Goal: Task Accomplishment & Management: Manage account settings

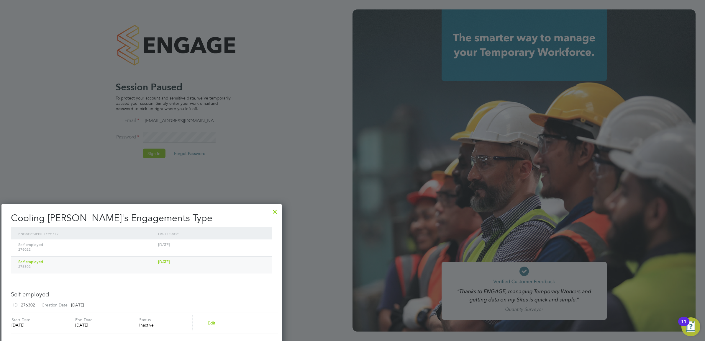
scroll to position [359, 281]
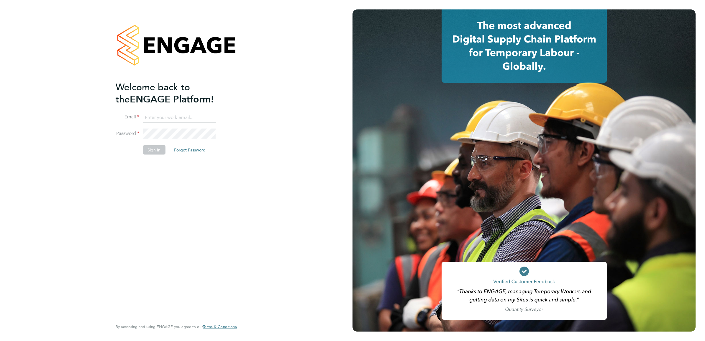
type input "[EMAIL_ADDRESS][DOMAIN_NAME]"
click at [153, 150] on button "Sign In" at bounding box center [154, 149] width 22 height 9
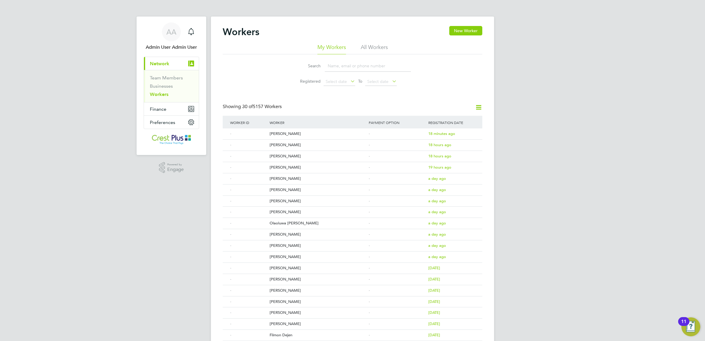
drag, startPoint x: 342, startPoint y: 66, endPoint x: 348, endPoint y: 65, distance: 5.9
click at [342, 66] on input at bounding box center [368, 66] width 86 height 12
paste input "Gabi"
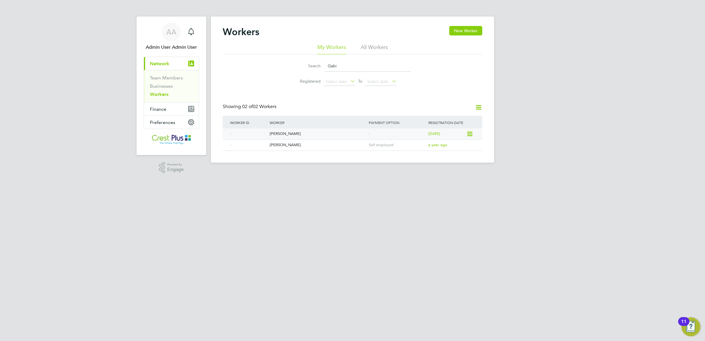
click at [282, 135] on div "Gabi Lupu" at bounding box center [317, 133] width 99 height 11
drag, startPoint x: 355, startPoint y: 65, endPoint x: 253, endPoint y: 65, distance: 102.1
click at [253, 67] on div "Search Gabi Registered Select date To Select date" at bounding box center [353, 71] width 260 height 35
paste input "Cooling"
type input "Cooling"
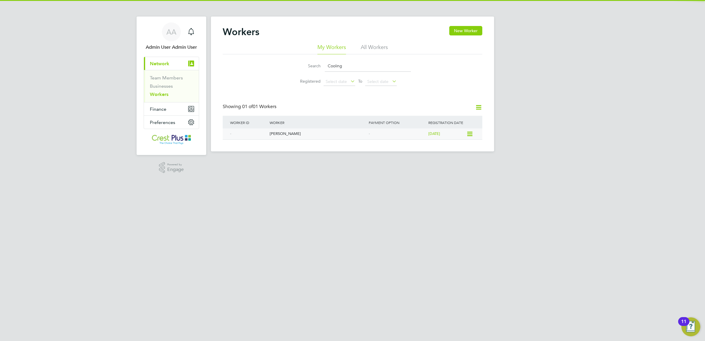
click at [283, 133] on div "[PERSON_NAME]" at bounding box center [317, 133] width 99 height 11
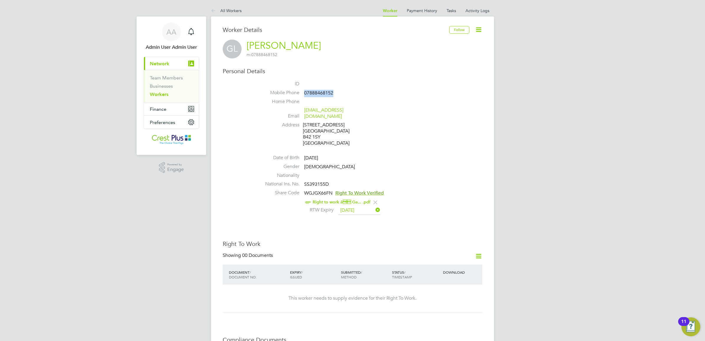
drag, startPoint x: 340, startPoint y: 94, endPoint x: 305, endPoint y: 93, distance: 35.1
click at [305, 93] on li "Mobile Phone 07888468152" at bounding box center [370, 94] width 224 height 9
copy span "07888468152"
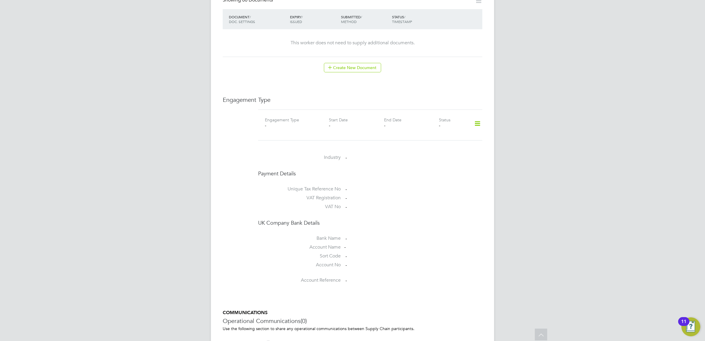
scroll to position [369, 0]
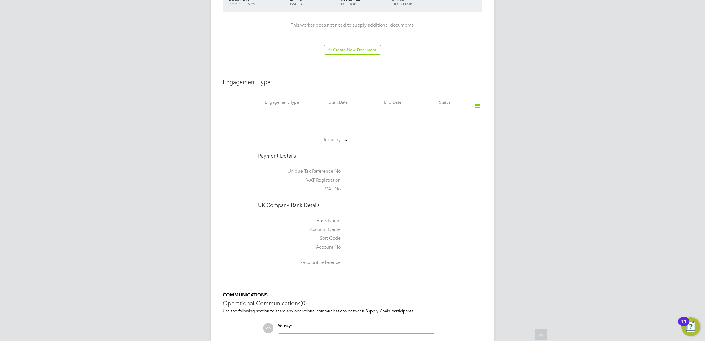
click at [474, 101] on icon at bounding box center [477, 106] width 10 height 14
click at [443, 125] on li "Add Engagement Type" at bounding box center [447, 126] width 67 height 8
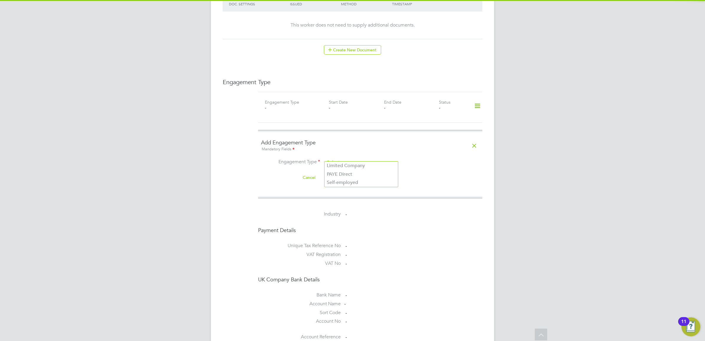
click at [361, 158] on input at bounding box center [361, 162] width 73 height 8
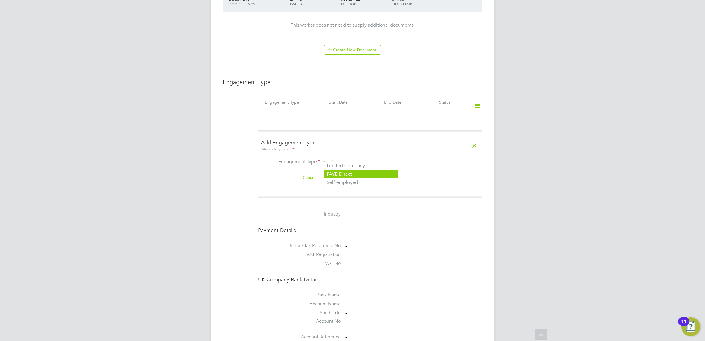
click at [353, 176] on li "PAYE Direct" at bounding box center [361, 174] width 73 height 9
type input "PAYE Direct"
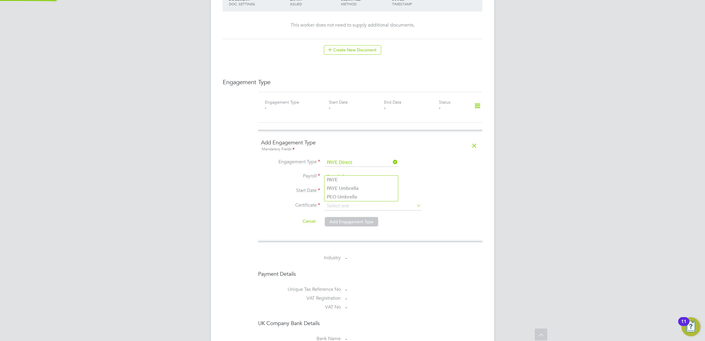
click at [350, 173] on input at bounding box center [361, 177] width 73 height 8
click at [342, 188] on li "PAYE Umbrella" at bounding box center [361, 188] width 73 height 9
type input "PAYE Umbrella"
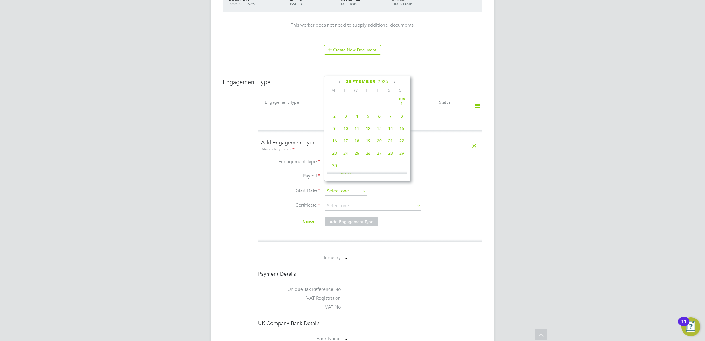
scroll to position [181, 0]
click at [340, 187] on input at bounding box center [346, 191] width 42 height 9
click at [338, 82] on icon at bounding box center [341, 82] width 6 height 6
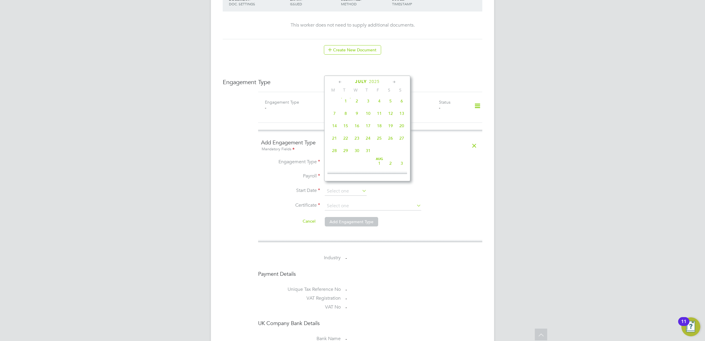
click at [336, 130] on span "14" at bounding box center [334, 125] width 11 height 11
type input "[DATE]"
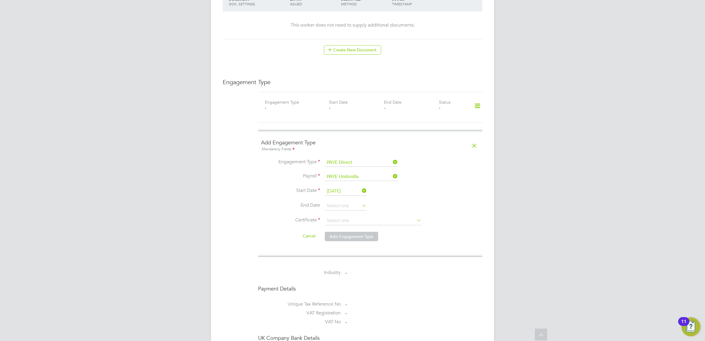
click at [361, 201] on icon at bounding box center [361, 205] width 0 height 8
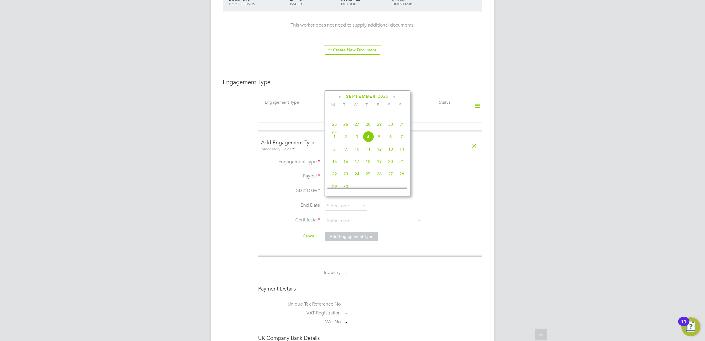
click at [394, 98] on icon at bounding box center [395, 97] width 6 height 6
click at [378, 135] on span "19" at bounding box center [379, 129] width 11 height 11
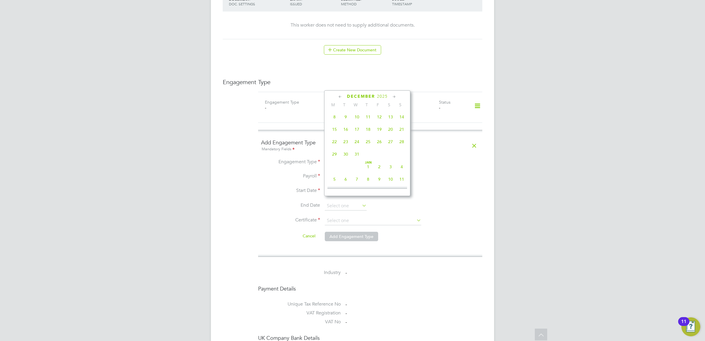
type input "[DATE]"
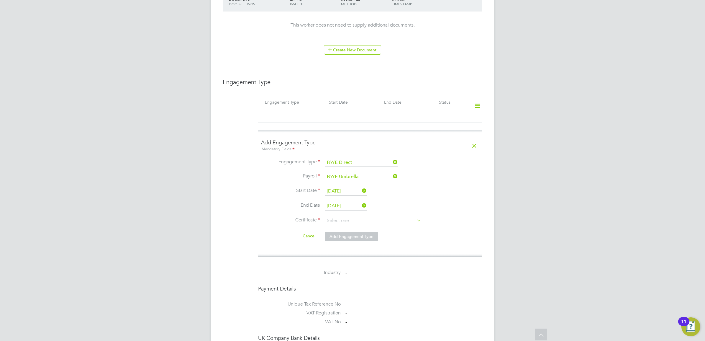
click at [353, 220] on li "Certificate" at bounding box center [370, 223] width 218 height 15
click at [351, 216] on input at bounding box center [373, 220] width 97 height 9
click at [353, 232] on li "No, worker doesn't have a P45 certificate" at bounding box center [373, 232] width 97 height 8
type input "No, worker doesn't have a P45 certificate"
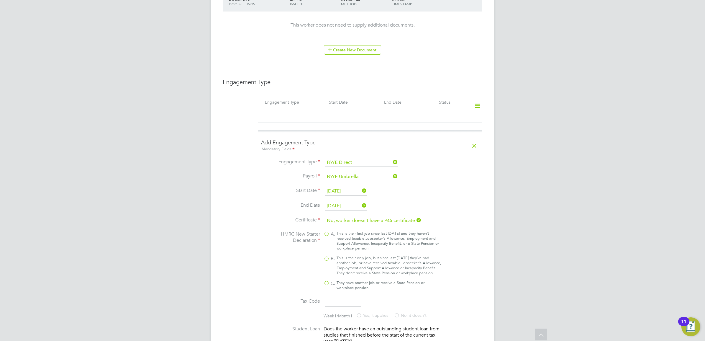
click at [352, 260] on div "This is their only job, but since last 6 April they’ve had another job, or have…" at bounding box center [389, 266] width 105 height 20
click at [0, 0] on input "B. This is their only job, but since last 6 April they’ve had another job, or h…" at bounding box center [0, 0] width 0 height 0
type input "1257L"
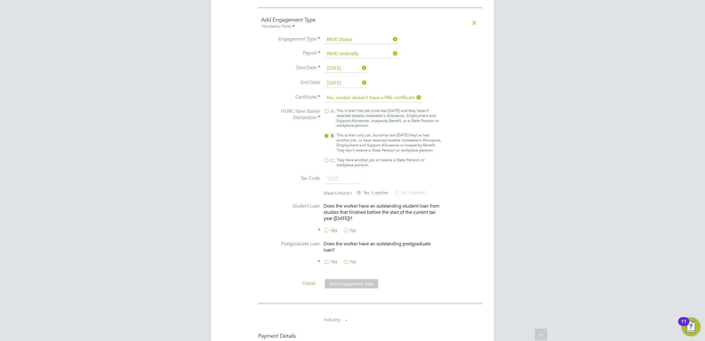
click at [350, 230] on label "No" at bounding box center [349, 231] width 13 height 6
click at [0, 0] on input "No" at bounding box center [0, 0] width 0 height 0
drag, startPoint x: 348, startPoint y: 259, endPoint x: 345, endPoint y: 262, distance: 3.8
click at [346, 261] on label "No" at bounding box center [349, 262] width 13 height 6
click at [0, 0] on input "No" at bounding box center [0, 0] width 0 height 0
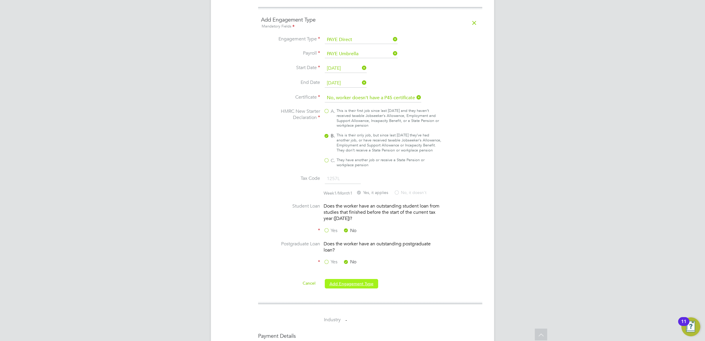
click at [345, 280] on button "Add Engagement Type" at bounding box center [351, 283] width 53 height 9
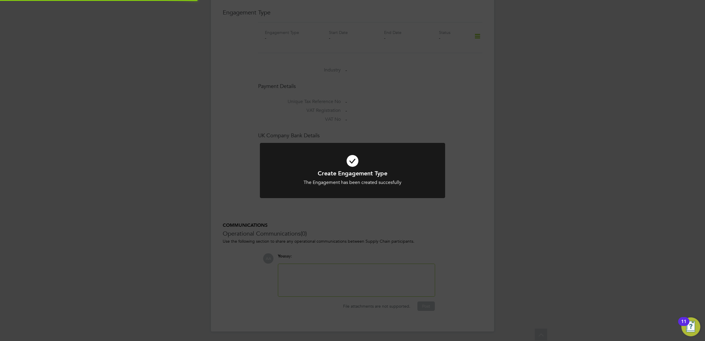
scroll to position [433, 0]
click at [125, 163] on div "Create Engagement Type The Engagement has been created succesfully Cancel Okay" at bounding box center [352, 170] width 705 height 341
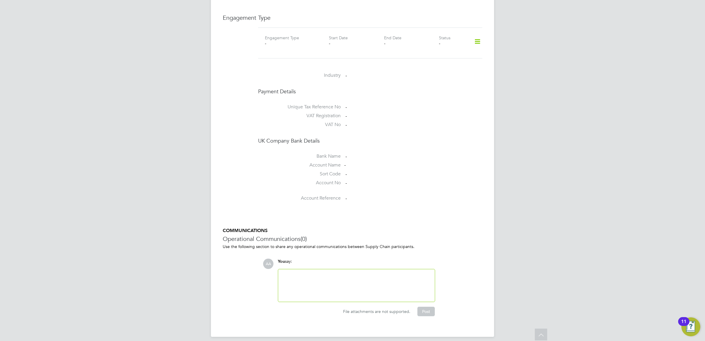
scroll to position [454, 0]
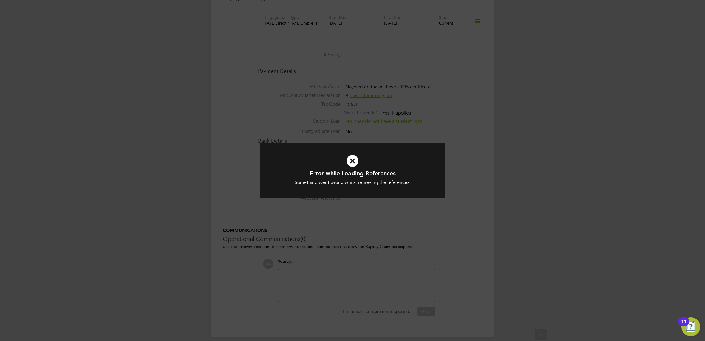
click at [279, 117] on div "Error while Loading References Something went wrong whilst retrieving the refer…" at bounding box center [352, 170] width 705 height 341
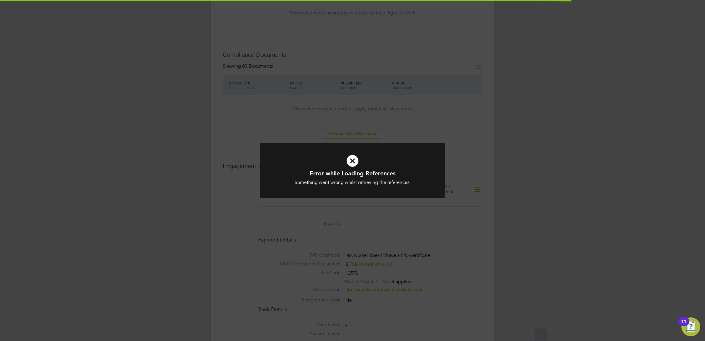
scroll to position [303, 0]
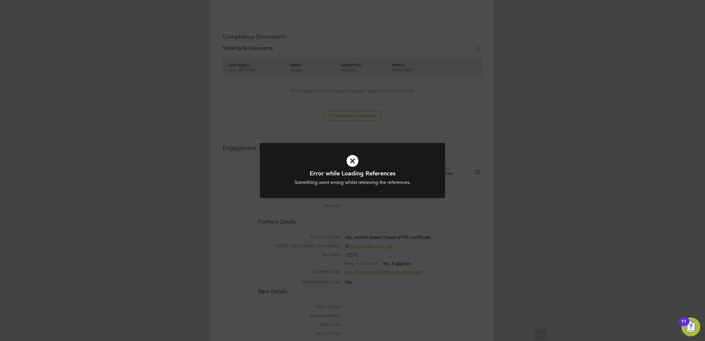
click at [147, 144] on div "Error while Loading References Something went wrong whilst retrieving the refer…" at bounding box center [352, 170] width 705 height 341
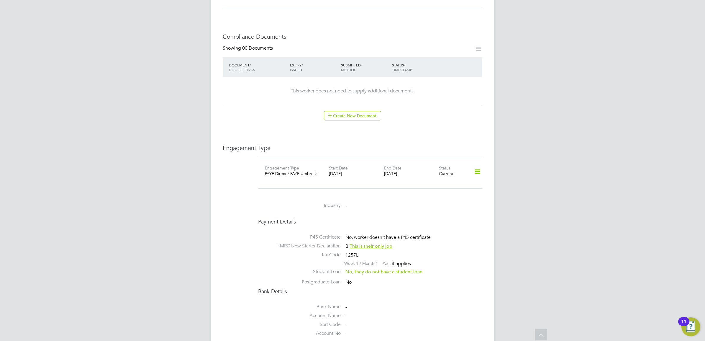
scroll to position [0, 0]
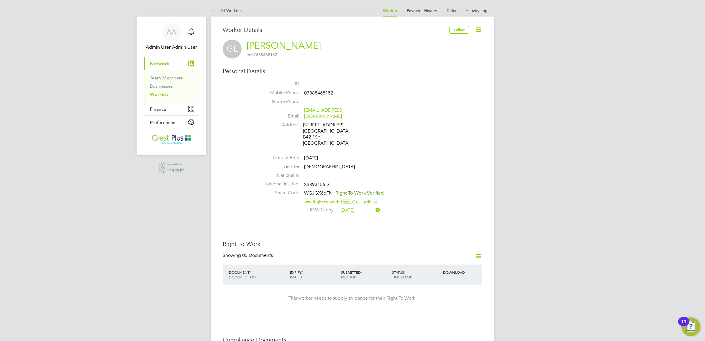
click at [163, 62] on span "Network" at bounding box center [159, 64] width 19 height 6
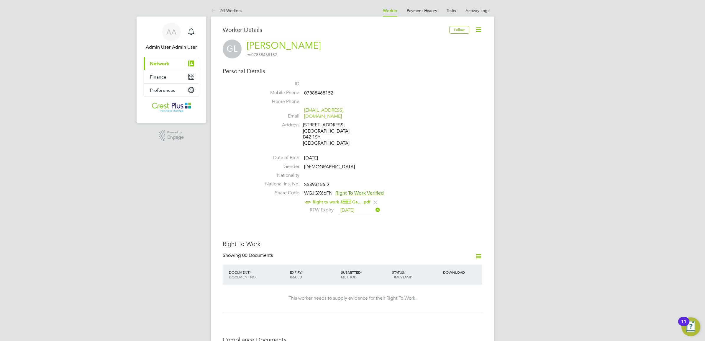
click at [157, 66] on span "Network" at bounding box center [159, 64] width 19 height 6
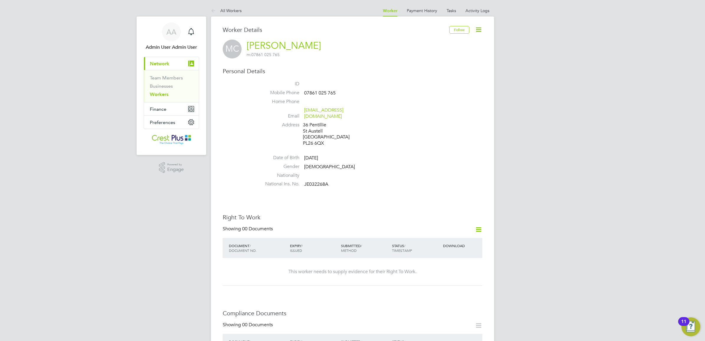
click at [318, 181] on span "JE032268A" at bounding box center [316, 184] width 24 height 6
copy span "JE032268A"
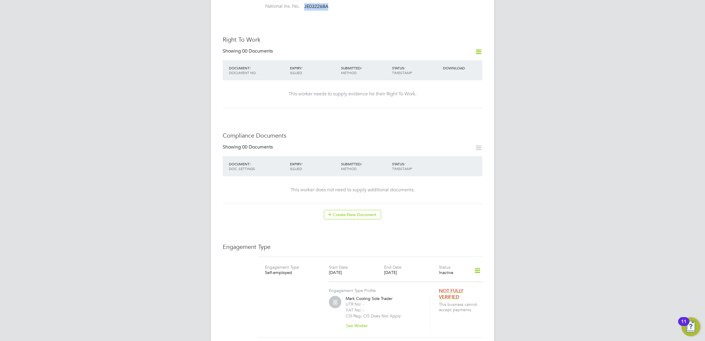
scroll to position [246, 0]
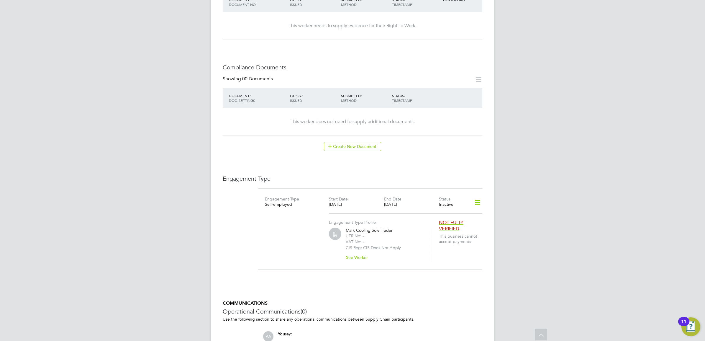
click at [475, 196] on icon at bounding box center [477, 203] width 10 height 14
click at [432, 220] on li "Add Engagement Type" at bounding box center [447, 222] width 68 height 8
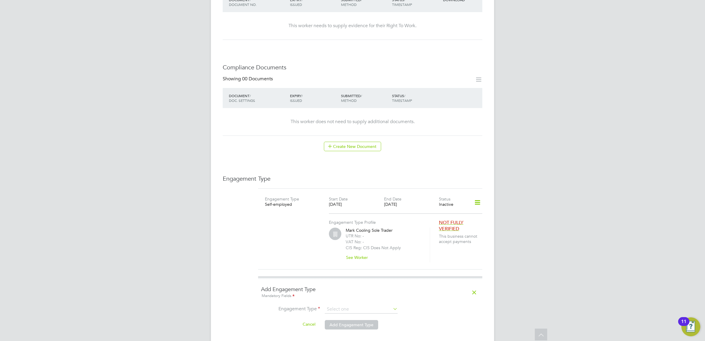
scroll to position [307, 0]
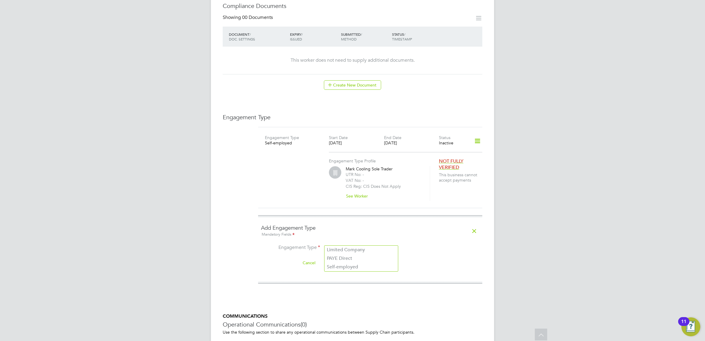
click at [337, 244] on input at bounding box center [361, 248] width 73 height 8
click at [351, 266] on li "Self-employed" at bounding box center [361, 267] width 73 height 9
type input "Self-employed"
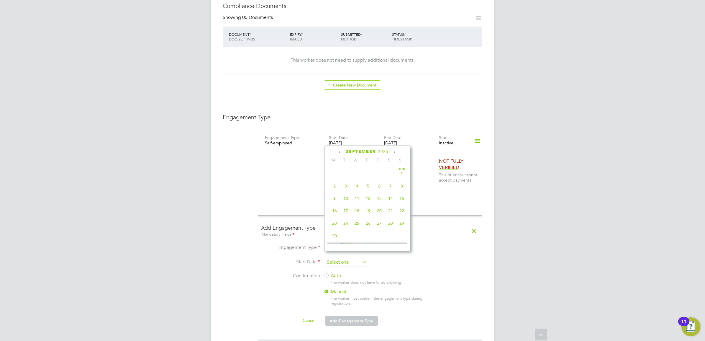
scroll to position [181, 0]
click at [351, 258] on input at bounding box center [346, 262] width 42 height 9
click at [340, 154] on icon at bounding box center [341, 152] width 6 height 6
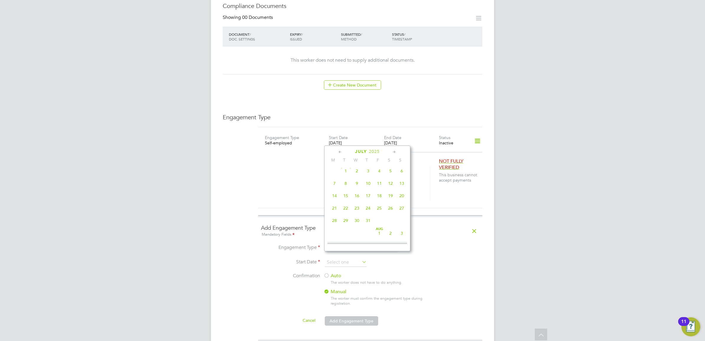
click at [340, 154] on icon at bounding box center [341, 152] width 6 height 6
click at [334, 185] on span "3" at bounding box center [334, 185] width 11 height 11
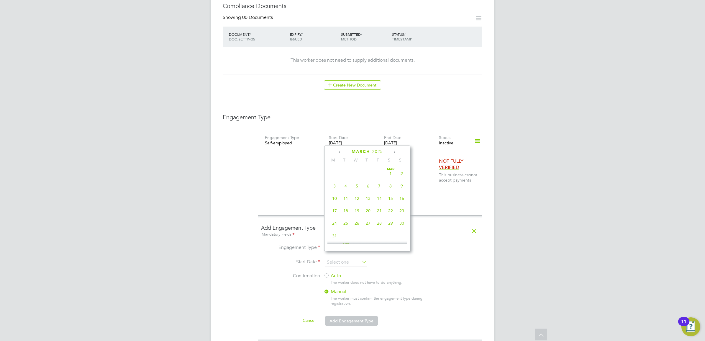
type input "03 Mar 2025"
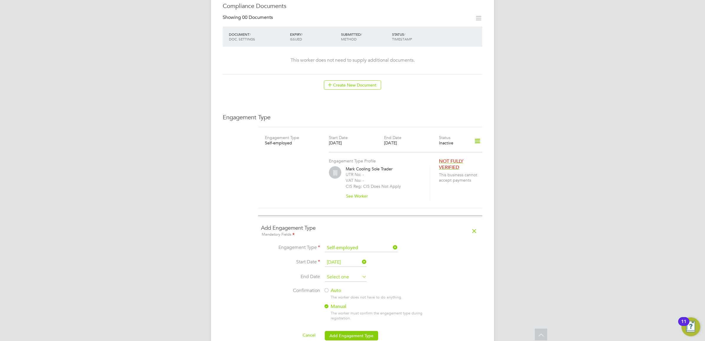
scroll to position [181, 0]
click at [357, 273] on input at bounding box center [346, 277] width 42 height 9
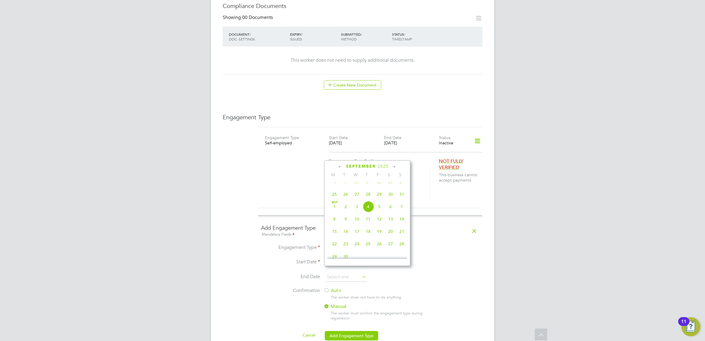
click at [339, 166] on icon at bounding box center [341, 166] width 6 height 6
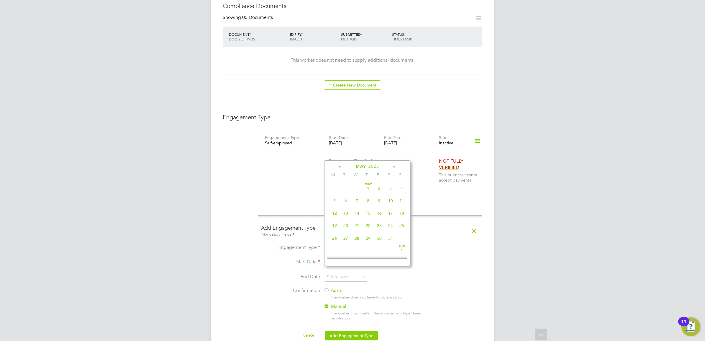
click at [339, 166] on icon at bounding box center [341, 166] width 6 height 6
click at [378, 189] on span "4" at bounding box center [379, 188] width 11 height 11
type input "04 Apr 2025"
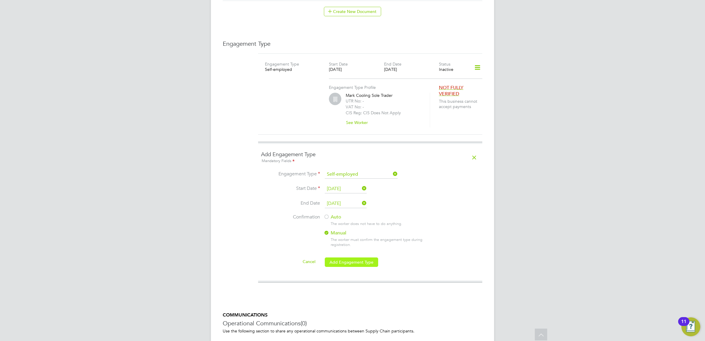
scroll to position [430, 0]
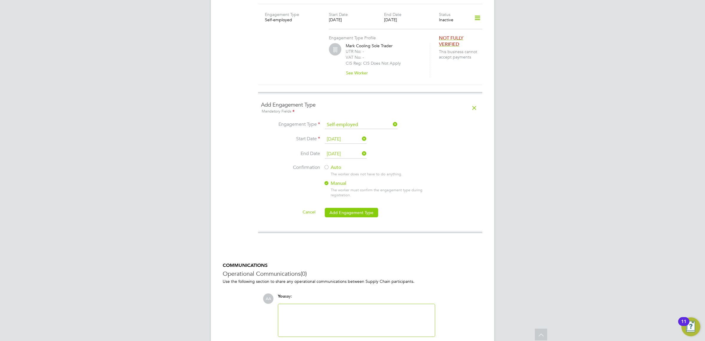
click at [336, 164] on label "Auto" at bounding box center [377, 167] width 106 height 6
click at [348, 208] on button "Add Engagement Type" at bounding box center [351, 212] width 53 height 9
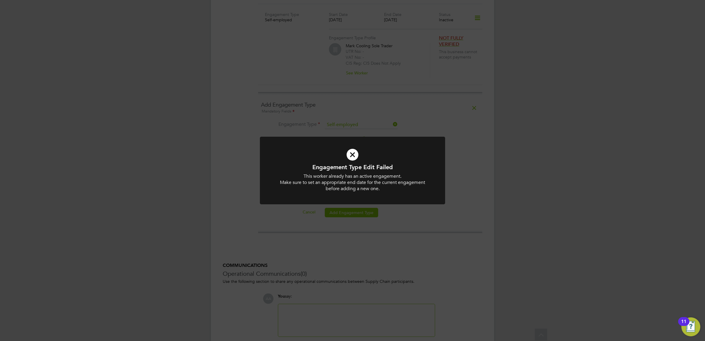
click at [304, 207] on div "Engagement Type Edit Failed This worker already has an active engagement. Make …" at bounding box center [352, 174] width 185 height 74
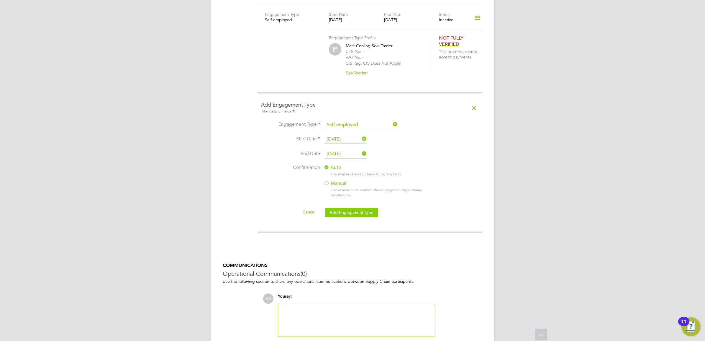
click at [477, 12] on icon at bounding box center [477, 18] width 10 height 14
click at [434, 29] on li "Edit Engagement Type" at bounding box center [447, 29] width 67 height 8
click at [430, 27] on li "Edit Engagement Type" at bounding box center [447, 29] width 67 height 8
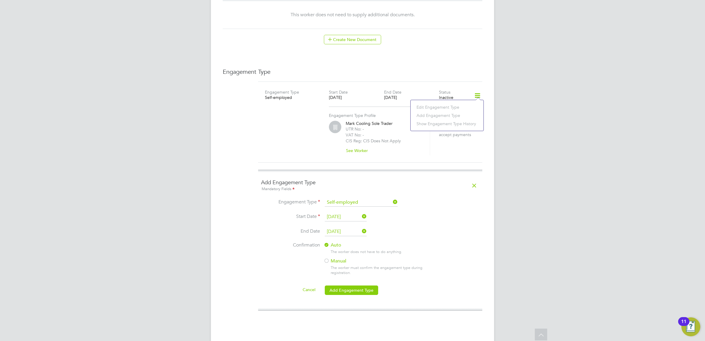
scroll to position [307, 0]
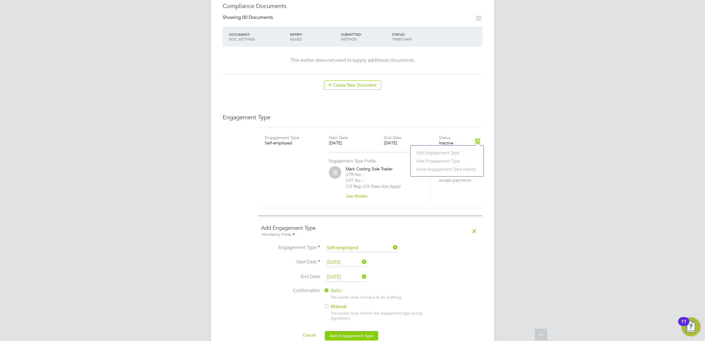
click at [444, 149] on li "Edit Engagement Type" at bounding box center [447, 152] width 67 height 8
click at [387, 145] on div "Engagement Type Self-employed Start Date 12 May 2025 End Date 31 Aug 2025 Statu…" at bounding box center [370, 142] width 229 height 17
click at [472, 224] on icon at bounding box center [474, 231] width 10 height 14
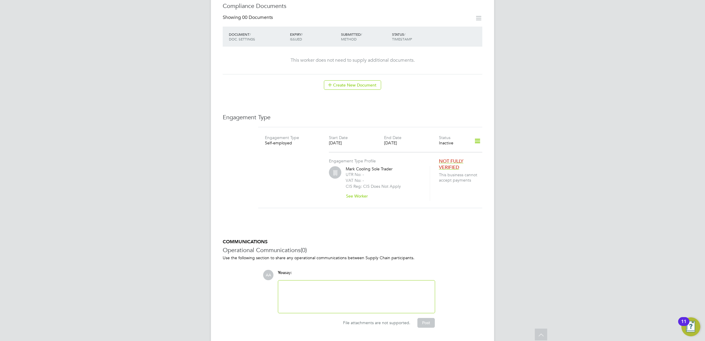
click at [472, 138] on icon at bounding box center [477, 141] width 10 height 14
click at [443, 151] on li "Edit Engagement Type" at bounding box center [447, 152] width 68 height 8
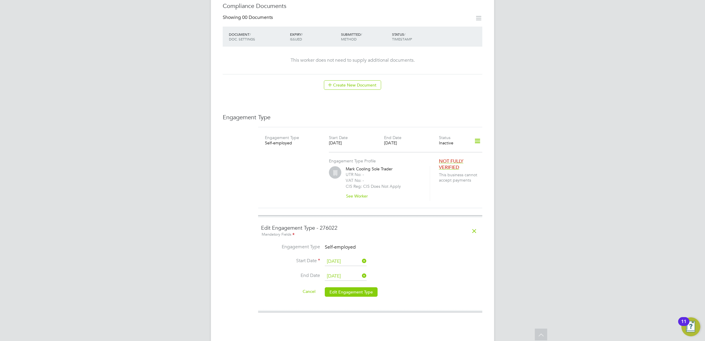
click at [361, 272] on icon at bounding box center [361, 276] width 0 height 8
click at [356, 272] on input at bounding box center [346, 276] width 42 height 9
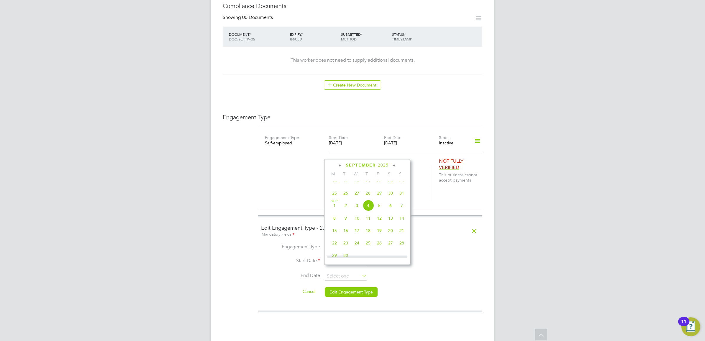
click at [337, 167] on div "September 2025" at bounding box center [368, 165] width 80 height 6
click at [339, 165] on icon at bounding box center [341, 165] width 6 height 6
click at [341, 166] on icon at bounding box center [341, 165] width 6 height 6
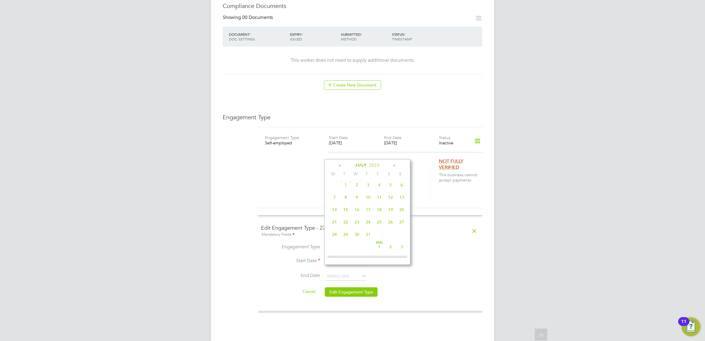
click at [365, 238] on span "31" at bounding box center [368, 234] width 11 height 11
type input "[DATE]"
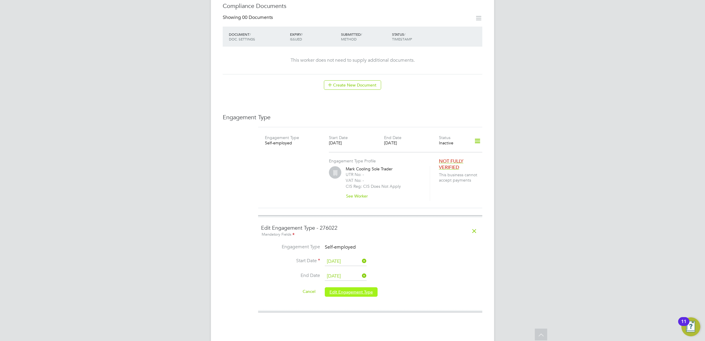
click at [365, 287] on button "Edit Engagement Type" at bounding box center [351, 291] width 53 height 9
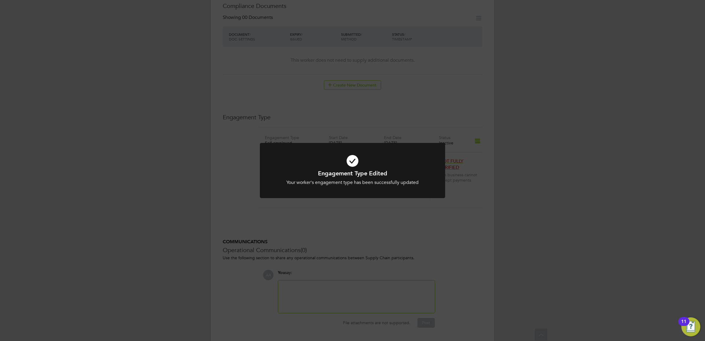
click at [277, 202] on div "Engagement Type Edited Your worker's engagement type has been successfully upda…" at bounding box center [352, 174] width 185 height 62
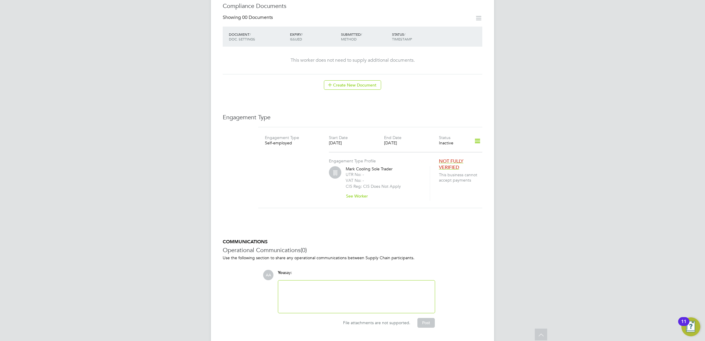
click at [477, 135] on icon at bounding box center [477, 141] width 10 height 14
click at [438, 153] on li "Edit Engagement Type" at bounding box center [447, 152] width 68 height 8
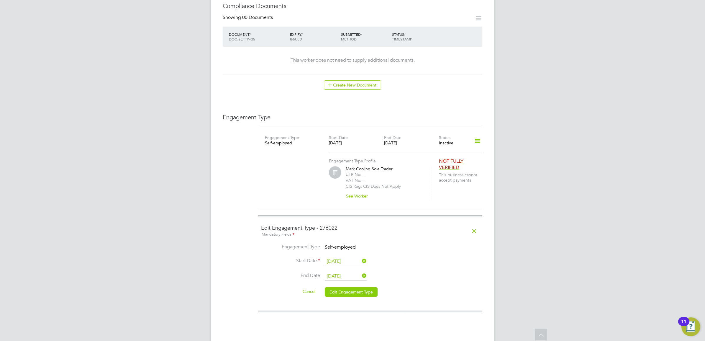
scroll to position [207, 0]
click at [344, 257] on input "[DATE]" at bounding box center [346, 261] width 42 height 9
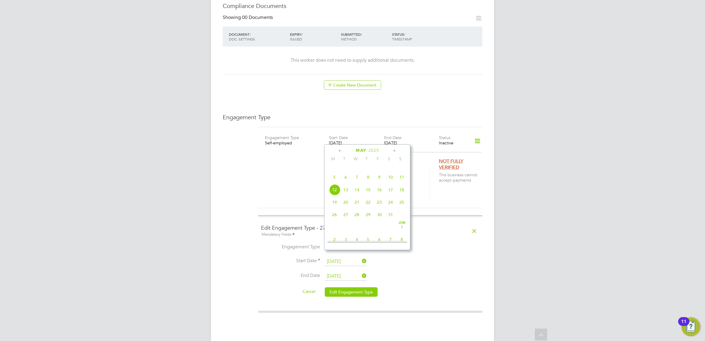
click at [361, 257] on icon at bounding box center [361, 261] width 0 height 8
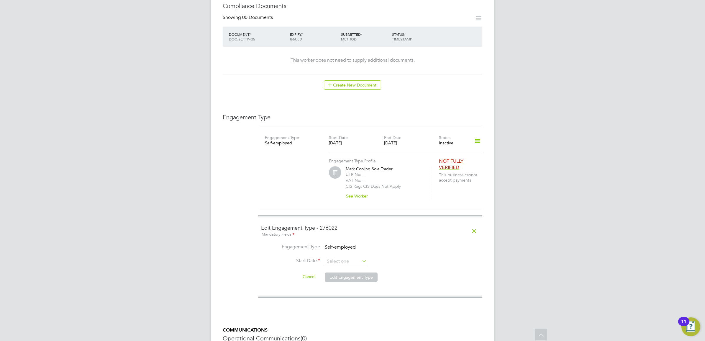
click at [361, 257] on icon at bounding box center [361, 261] width 0 height 8
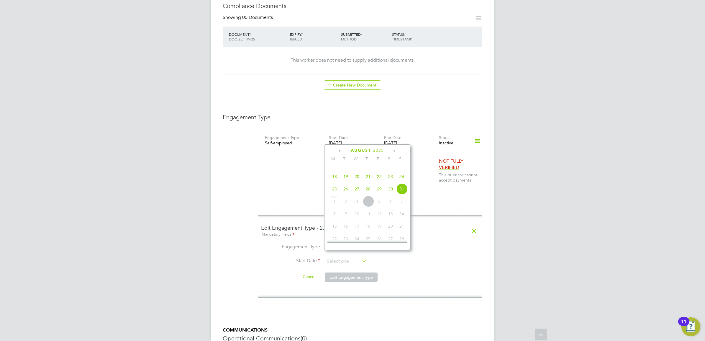
click at [343, 151] on icon at bounding box center [341, 151] width 6 height 6
click at [342, 150] on icon at bounding box center [341, 151] width 6 height 6
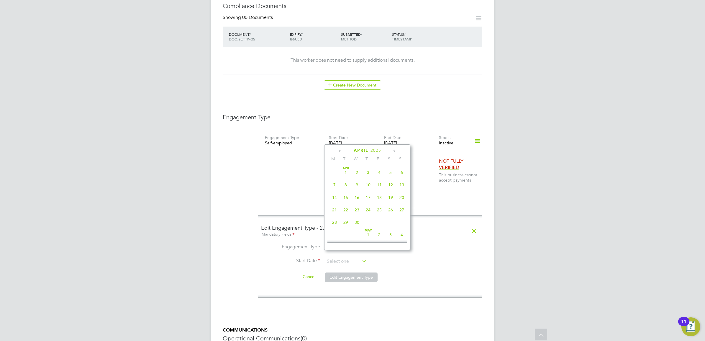
click at [342, 150] on icon at bounding box center [341, 151] width 6 height 6
click at [336, 185] on span "3" at bounding box center [334, 184] width 11 height 11
type input "[DATE]"
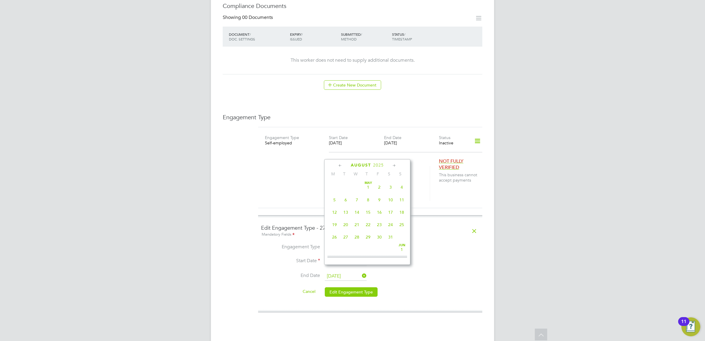
scroll to position [233, 0]
click at [357, 272] on input "31 Aug 2025" at bounding box center [346, 276] width 42 height 9
click at [340, 164] on icon at bounding box center [341, 165] width 6 height 6
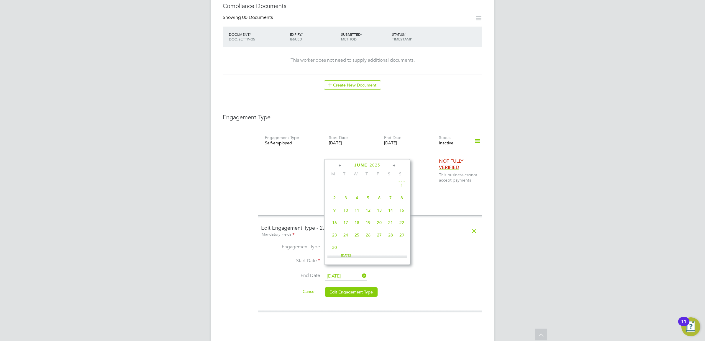
click at [340, 164] on icon at bounding box center [341, 165] width 6 height 6
click at [381, 187] on span "4" at bounding box center [379, 186] width 11 height 11
type input "[DATE]"
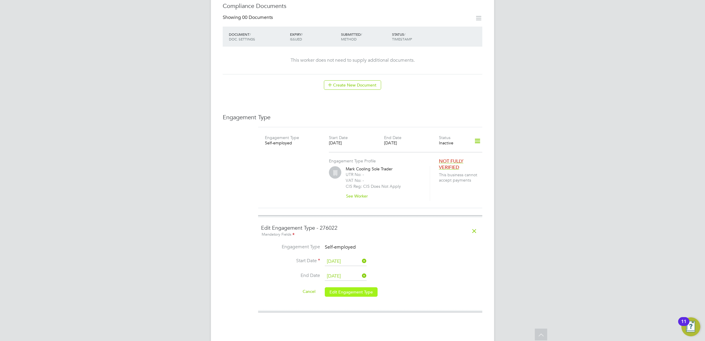
click at [368, 287] on button "Edit Engagement Type" at bounding box center [351, 291] width 53 height 9
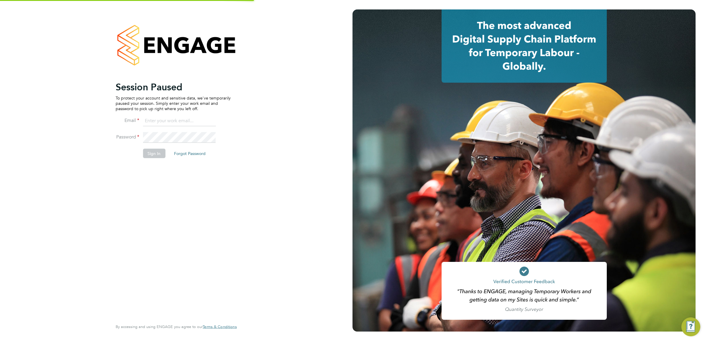
type input "[EMAIL_ADDRESS][DOMAIN_NAME]"
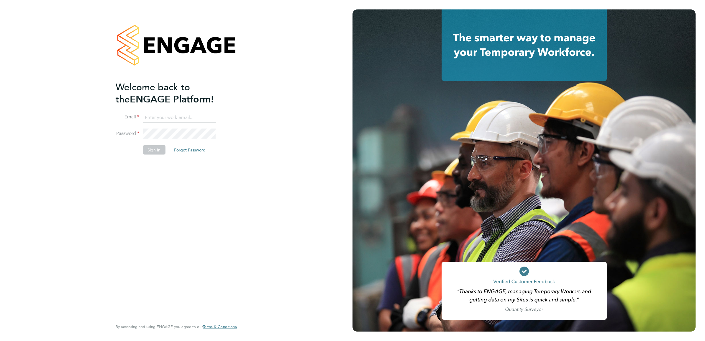
type input "[EMAIL_ADDRESS][DOMAIN_NAME]"
click at [154, 148] on button "Sign In" at bounding box center [154, 149] width 22 height 9
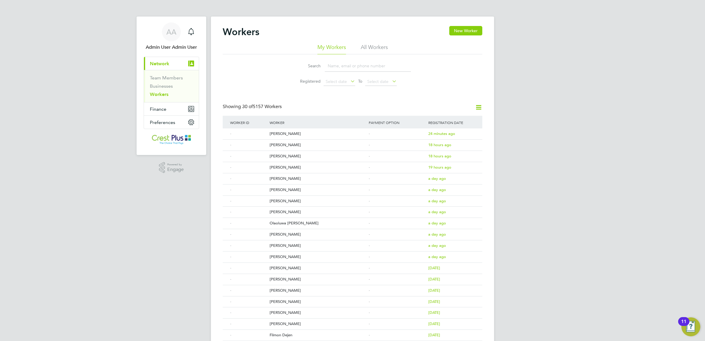
click at [348, 61] on input at bounding box center [368, 66] width 86 height 12
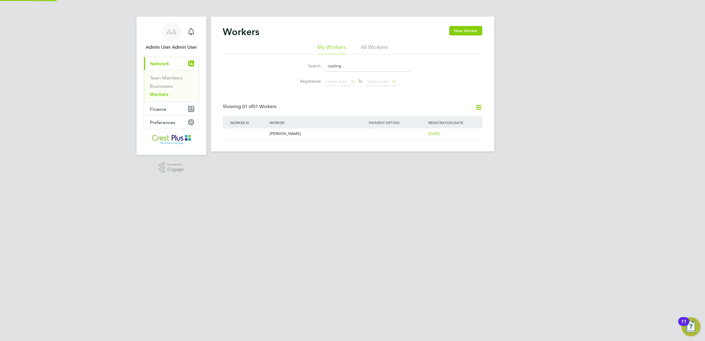
type input "cooling"
click at [280, 135] on div "[PERSON_NAME]" at bounding box center [317, 133] width 99 height 11
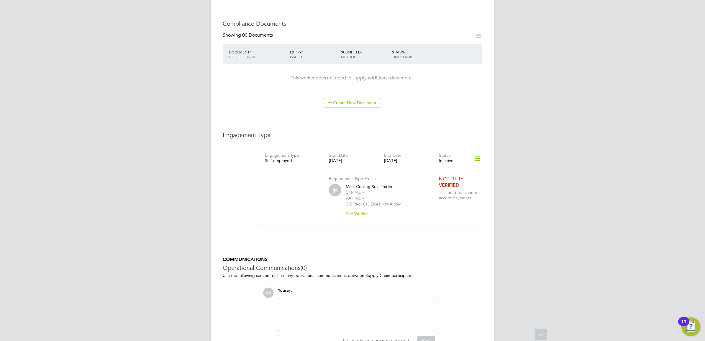
scroll to position [307, 0]
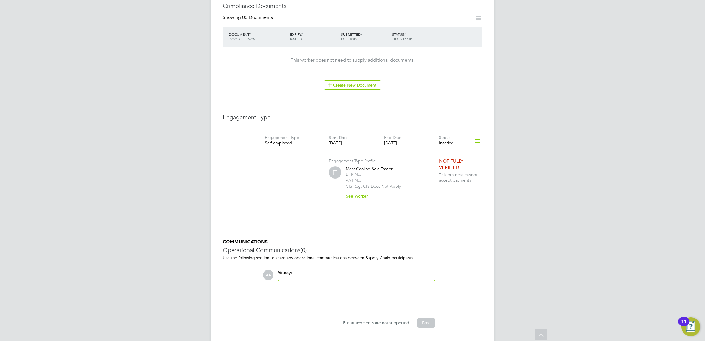
click at [478, 135] on icon at bounding box center [477, 141] width 10 height 14
drag, startPoint x: 432, startPoint y: 160, endPoint x: 434, endPoint y: 171, distance: 11.1
click at [434, 171] on ul "Edit Engagement Type Add Engagement Type Show Engagement Type History" at bounding box center [447, 160] width 68 height 25
click at [434, 171] on div "Engagement Type Profile [PERSON_NAME] Sole Trader UTR No: - VAT No: - CIS Reg: …" at bounding box center [384, 176] width 110 height 49
click at [473, 134] on icon at bounding box center [477, 141] width 10 height 14
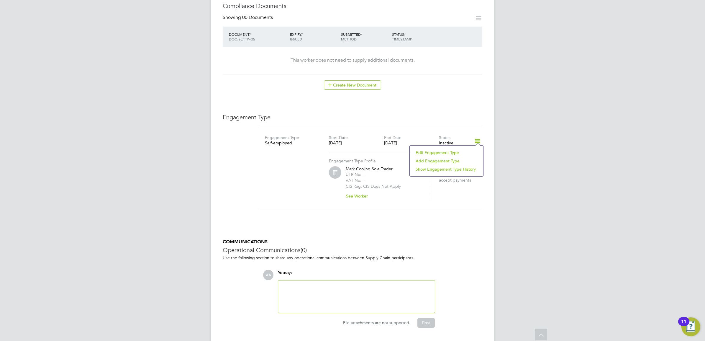
click at [441, 171] on li "Show Engagement Type History" at bounding box center [447, 169] width 68 height 8
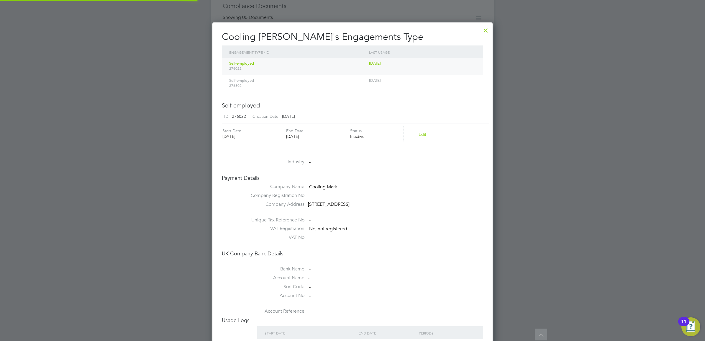
scroll to position [351, 281]
click at [231, 82] on span "Self-employed" at bounding box center [241, 80] width 25 height 5
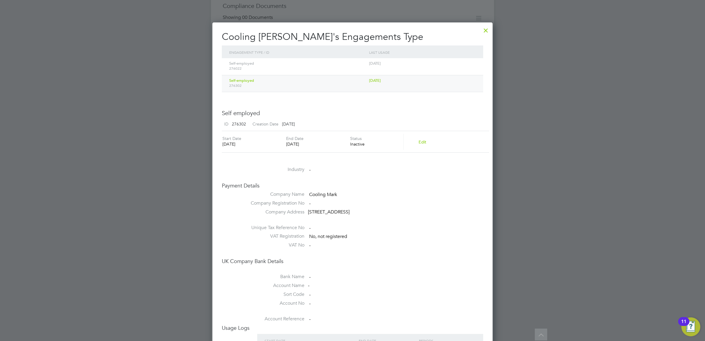
scroll to position [359, 281]
click at [422, 142] on button "Edit" at bounding box center [422, 141] width 17 height 9
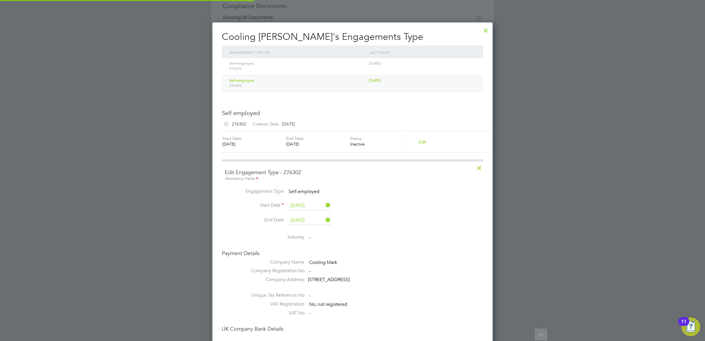
scroll to position [3, 3]
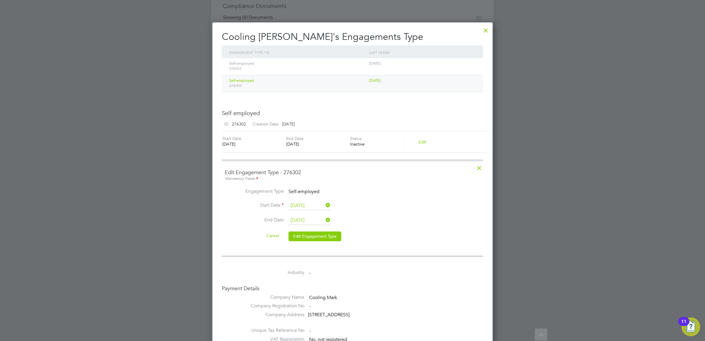
click at [325, 202] on icon at bounding box center [325, 205] width 0 height 8
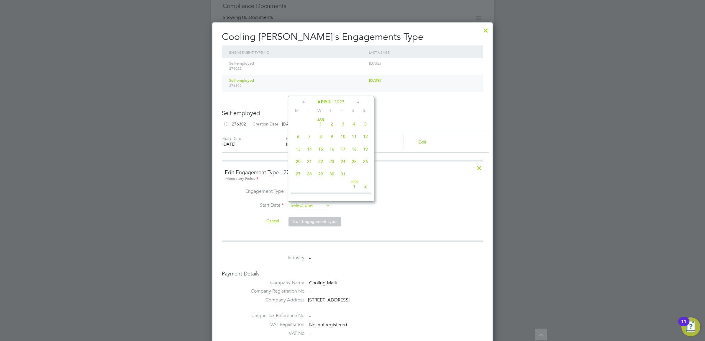
click at [319, 205] on input at bounding box center [310, 205] width 42 height 9
click at [303, 100] on icon at bounding box center [304, 102] width 6 height 6
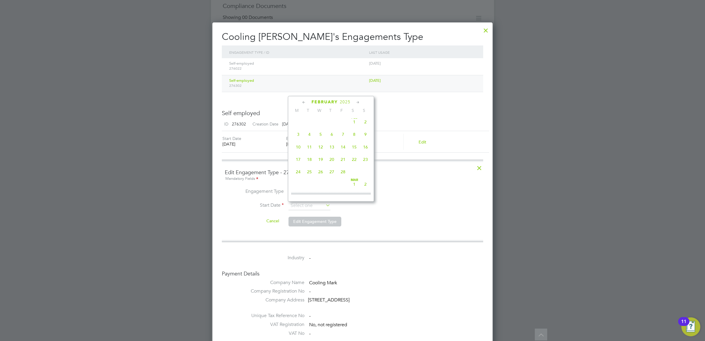
click at [357, 101] on icon at bounding box center [358, 102] width 6 height 6
click at [299, 137] on span "3" at bounding box center [298, 131] width 11 height 11
type input "[DATE]"
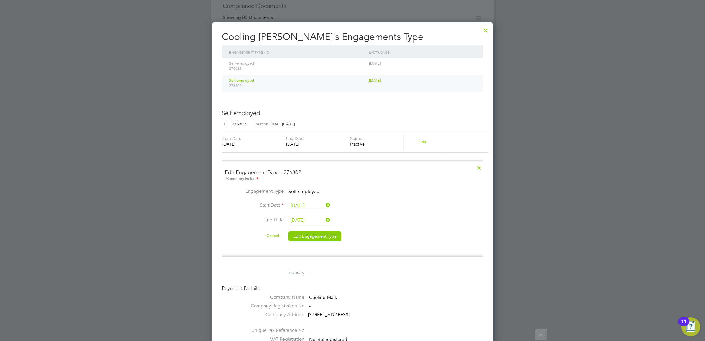
click at [325, 222] on icon at bounding box center [325, 220] width 0 height 8
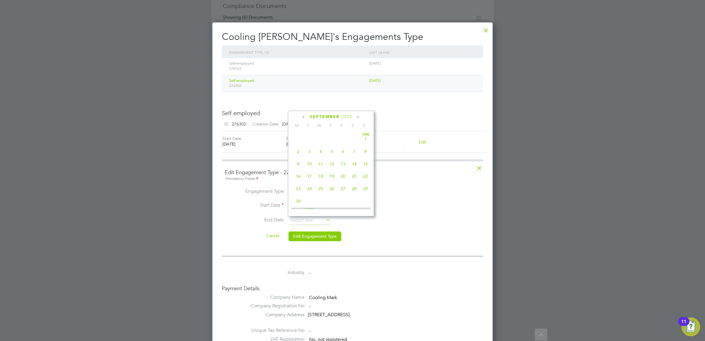
scroll to position [181, 0]
click at [302, 119] on icon at bounding box center [304, 117] width 6 height 6
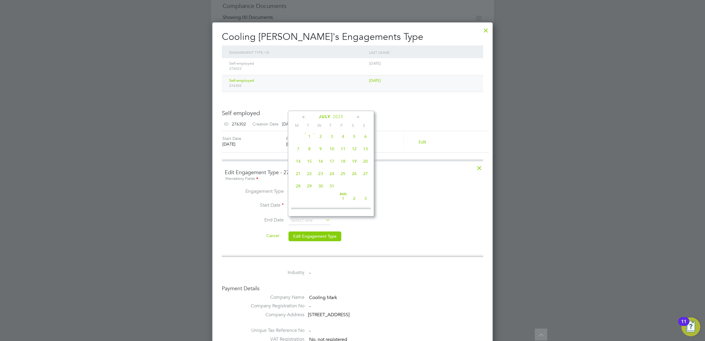
scroll to position [0, 0]
click at [302, 119] on icon at bounding box center [304, 117] width 6 height 6
click at [343, 138] on span "4" at bounding box center [343, 138] width 11 height 11
type input "[DATE]"
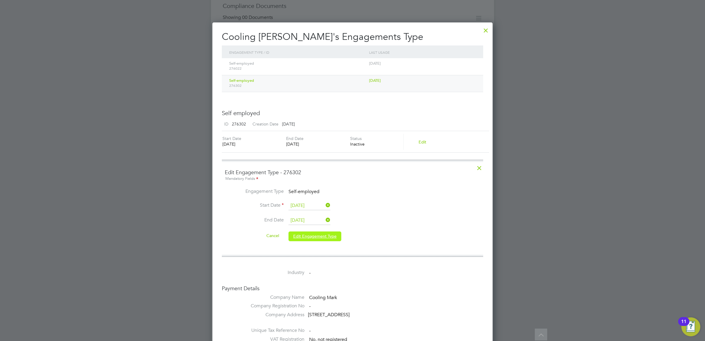
click at [331, 236] on button "Edit Engagement Type" at bounding box center [315, 235] width 53 height 9
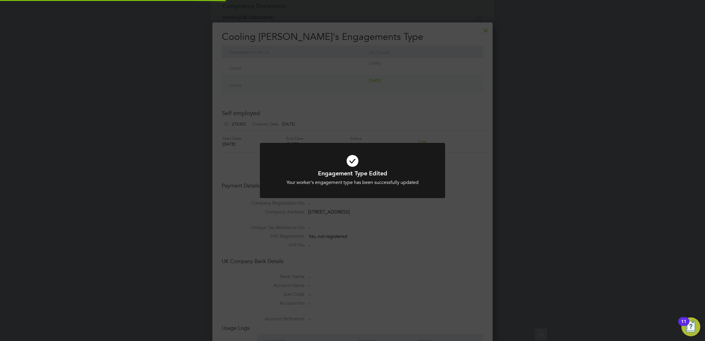
scroll to position [3, 3]
click at [416, 216] on div "Engagement Type Edited Your worker's engagement type has been successfully upda…" at bounding box center [352, 170] width 705 height 341
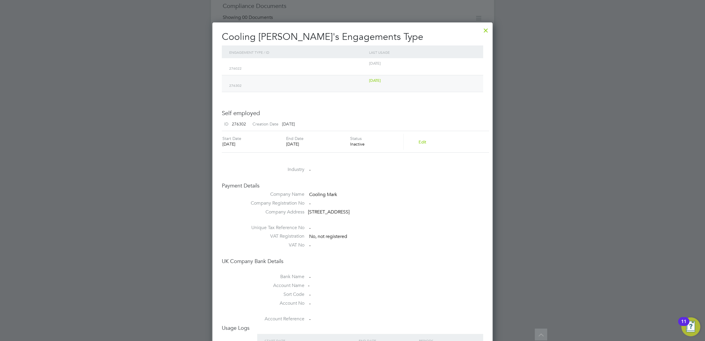
click at [485, 30] on div at bounding box center [486, 29] width 11 height 11
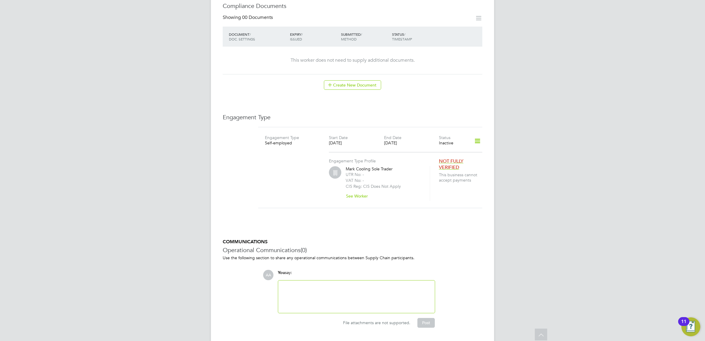
click at [475, 136] on icon at bounding box center [477, 141] width 10 height 14
click at [433, 170] on li "Show Engagement Type History" at bounding box center [447, 169] width 68 height 8
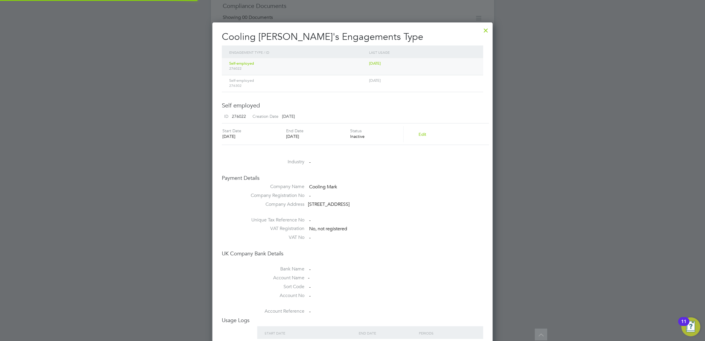
scroll to position [351, 281]
click at [120, 188] on div at bounding box center [352, 170] width 705 height 341
